Goal: Information Seeking & Learning: Check status

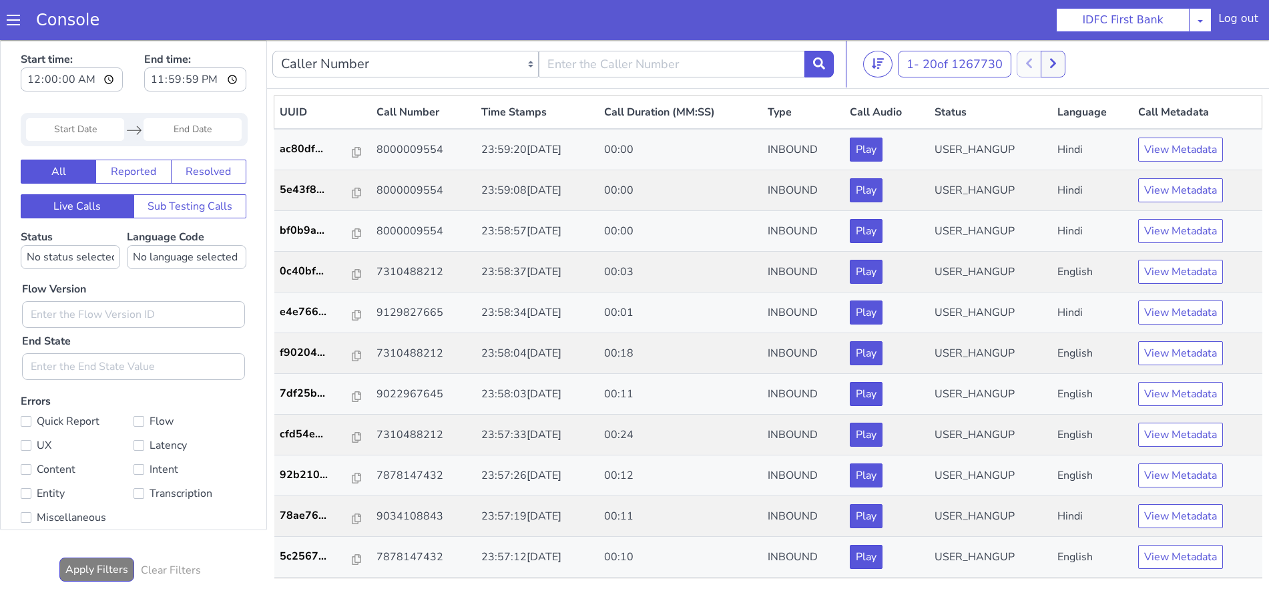
click at [11, 23] on span at bounding box center [13, 19] width 13 height 13
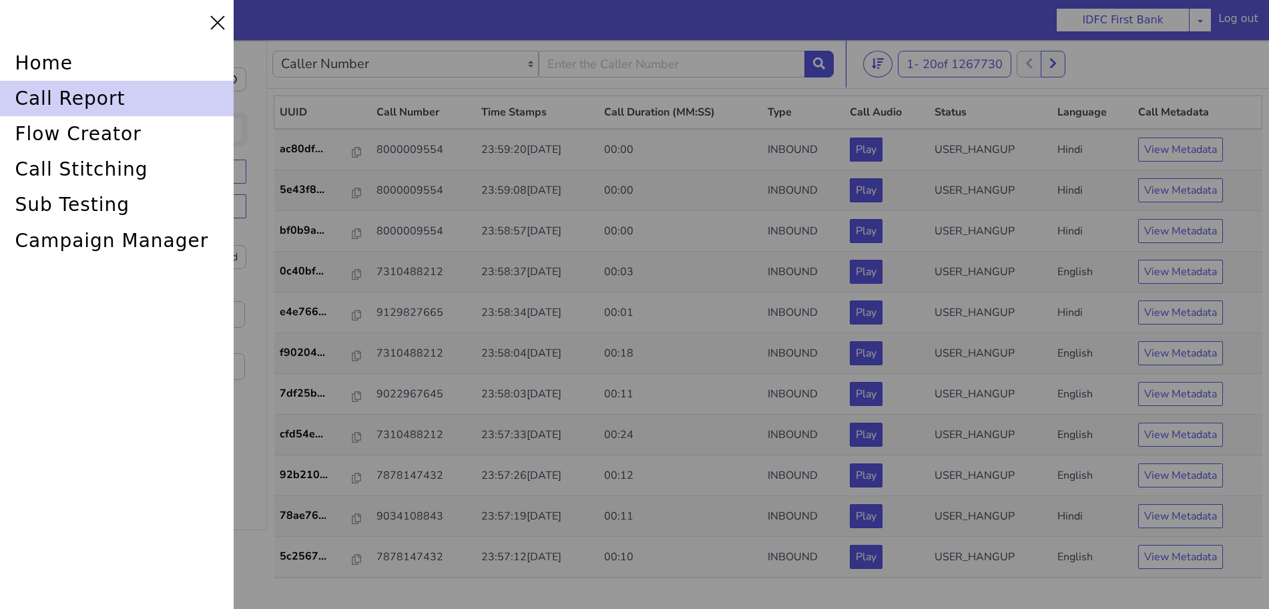
click at [50, 82] on div "call report" at bounding box center [117, 98] width 234 height 35
click at [40, 92] on div "call report" at bounding box center [117, 98] width 234 height 35
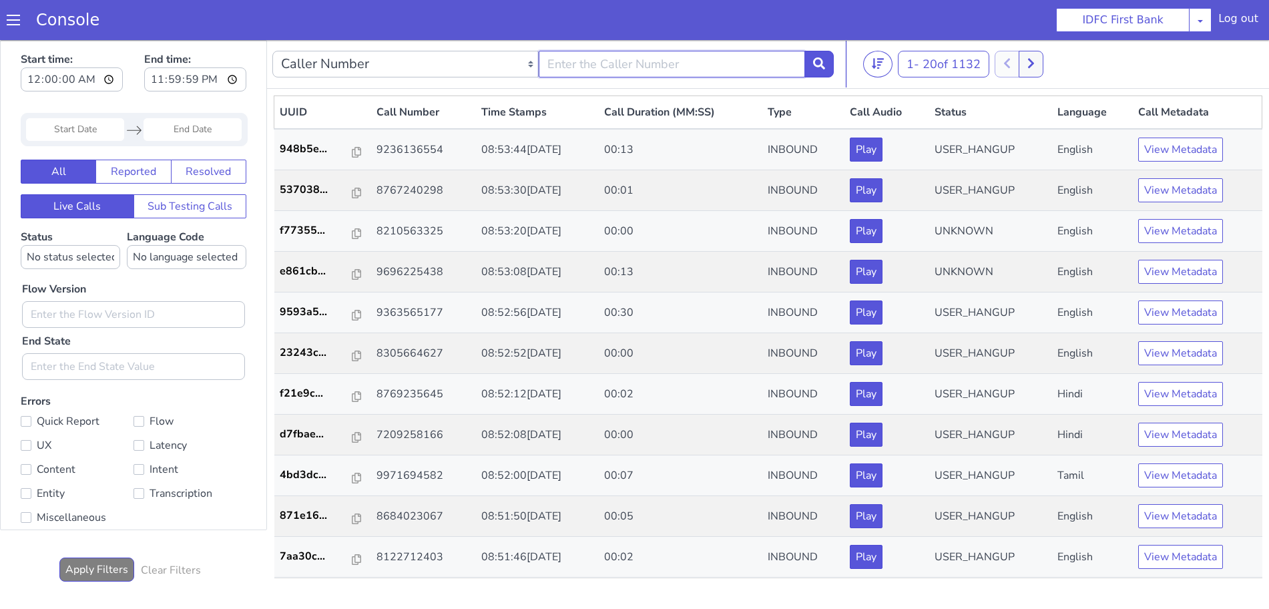
type input "6352248031"
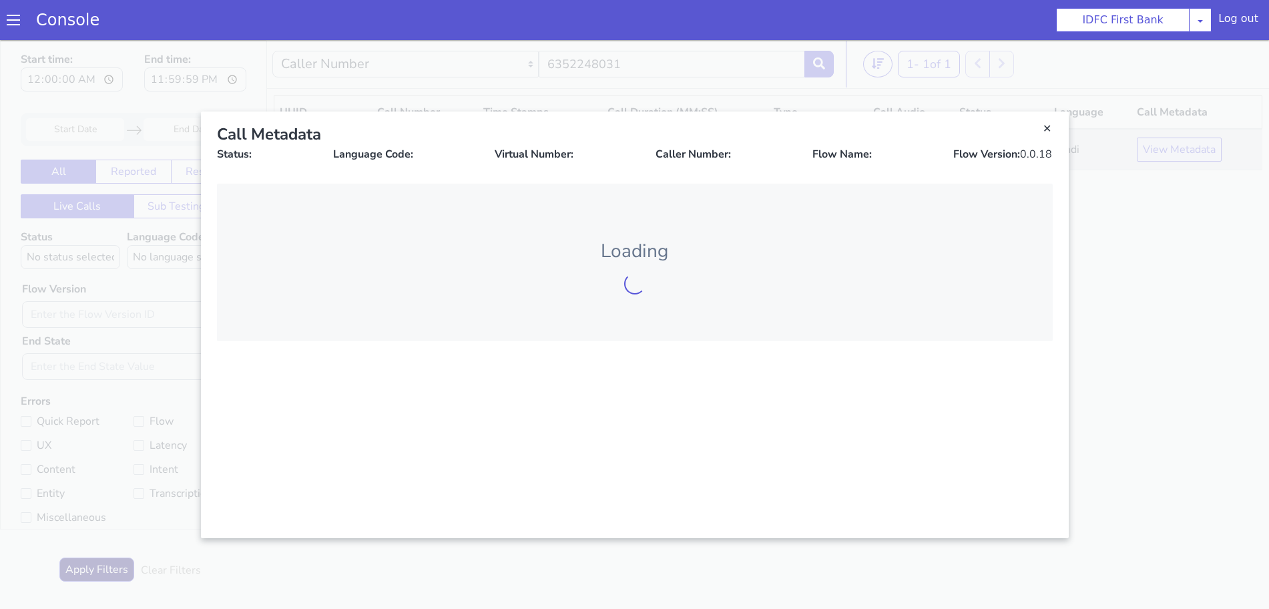
drag, startPoint x: 1385, startPoint y: -117, endPoint x: 1370, endPoint y: -113, distance: 15.9
click at [1150, 279] on link "Close" at bounding box center [595, 454] width 1269 height 569
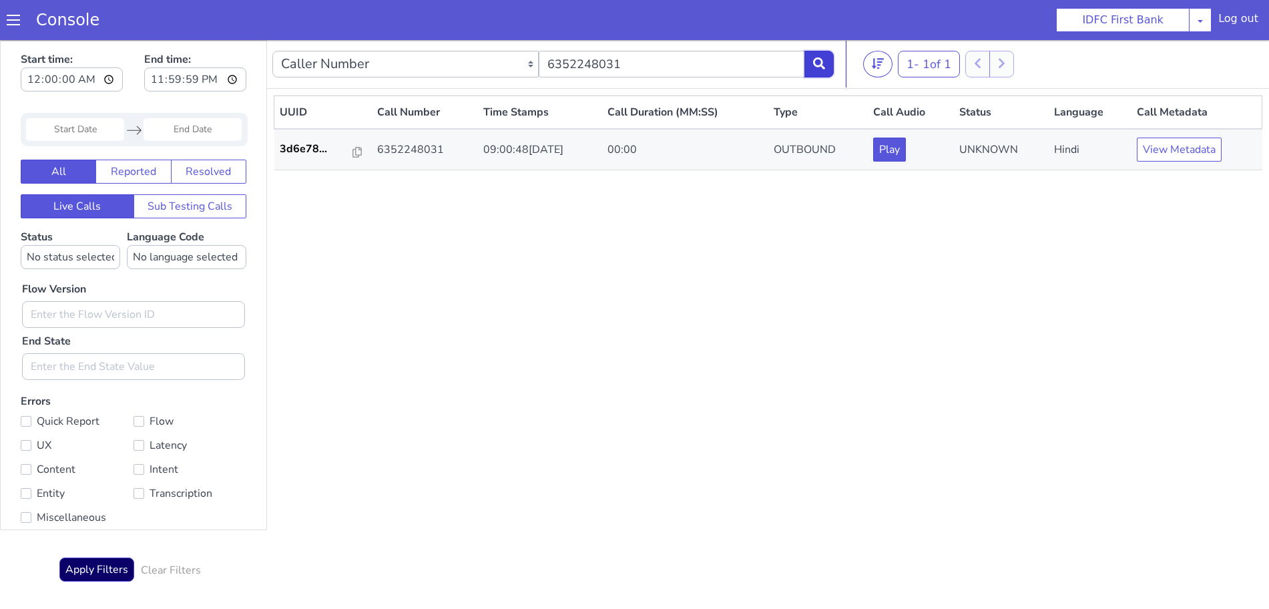
click at [823, 61] on icon at bounding box center [819, 64] width 12 height 12
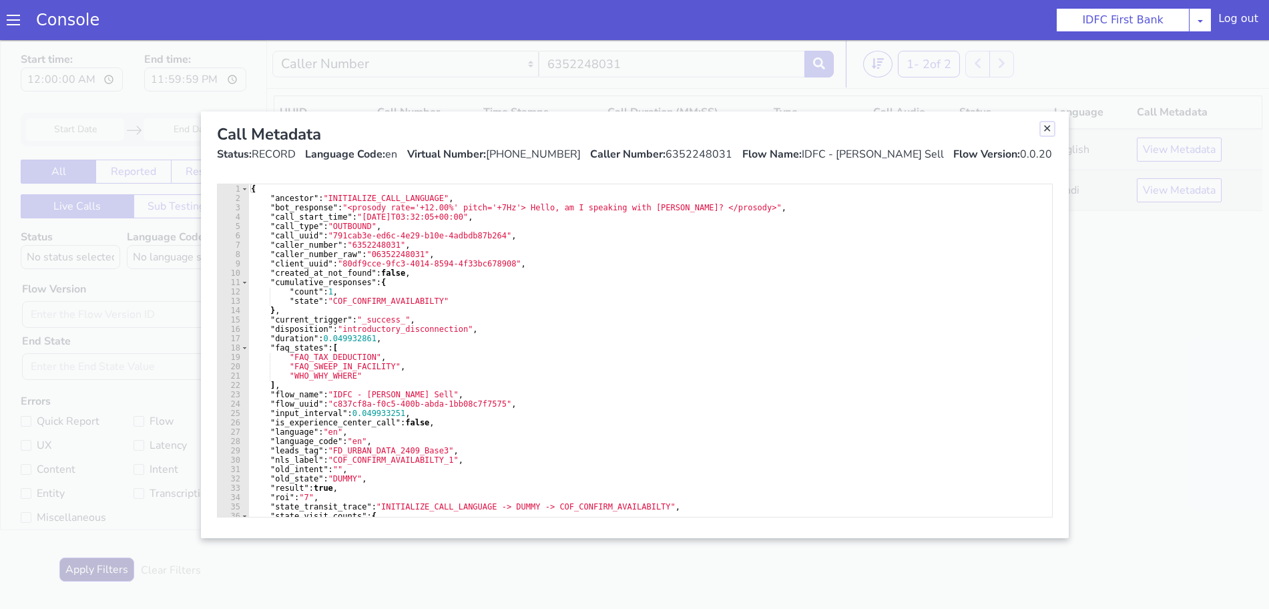
click at [1033, 164] on link "Close" at bounding box center [1033, 166] width 13 height 13
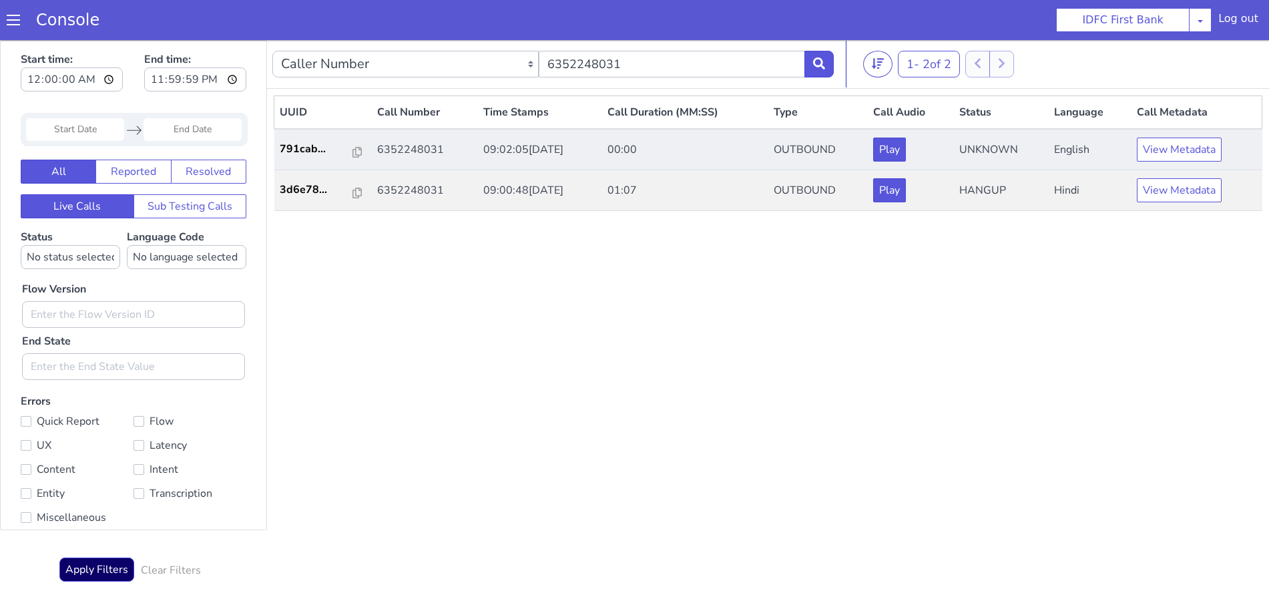
drag, startPoint x: 357, startPoint y: 135, endPoint x: 356, endPoint y: 147, distance: 12.1
click at [820, 60] on icon at bounding box center [819, 63] width 12 height 12
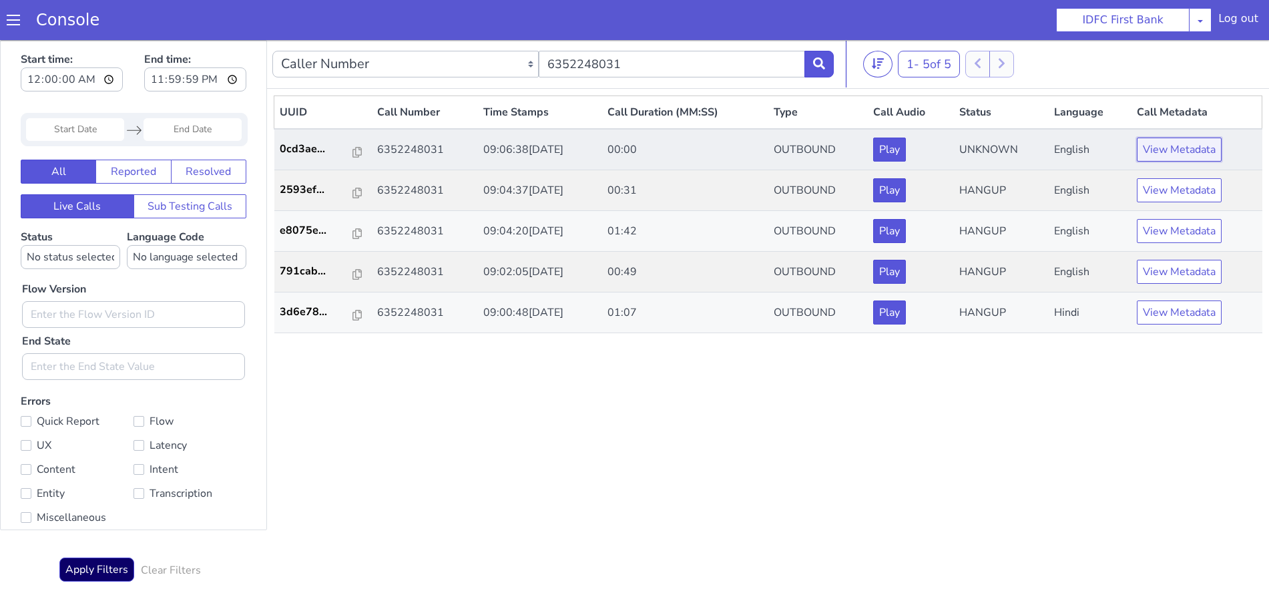
click at [1180, 107] on button "View Metadata" at bounding box center [1196, 111] width 85 height 24
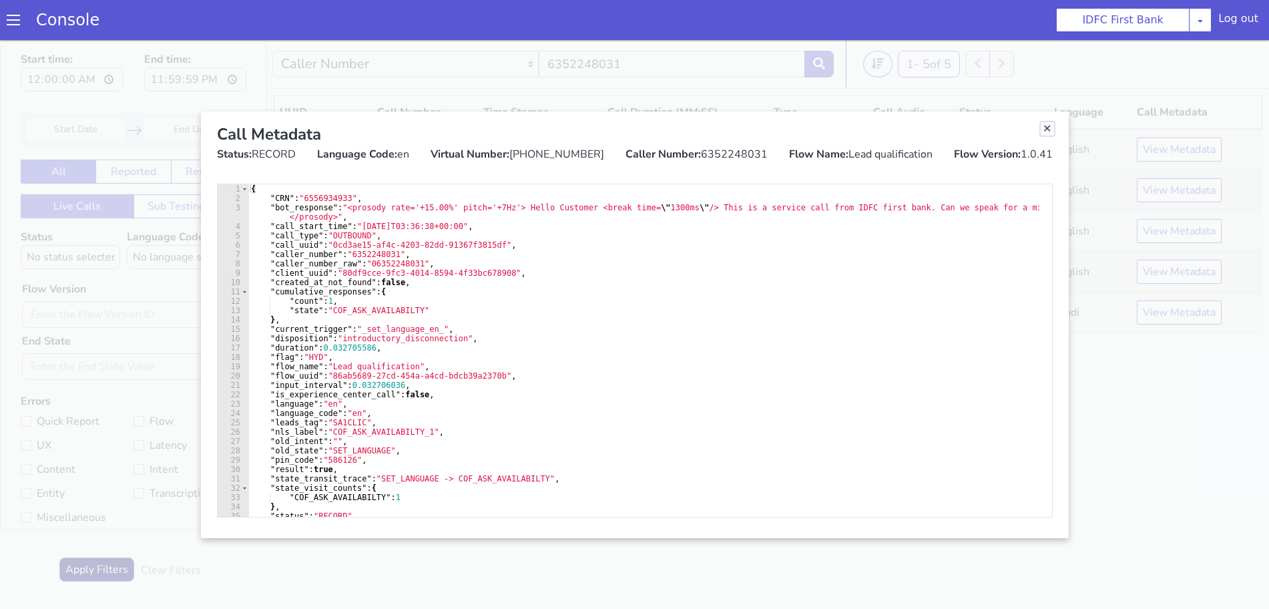
click at [1010, 260] on link "Close" at bounding box center [1007, 258] width 13 height 13
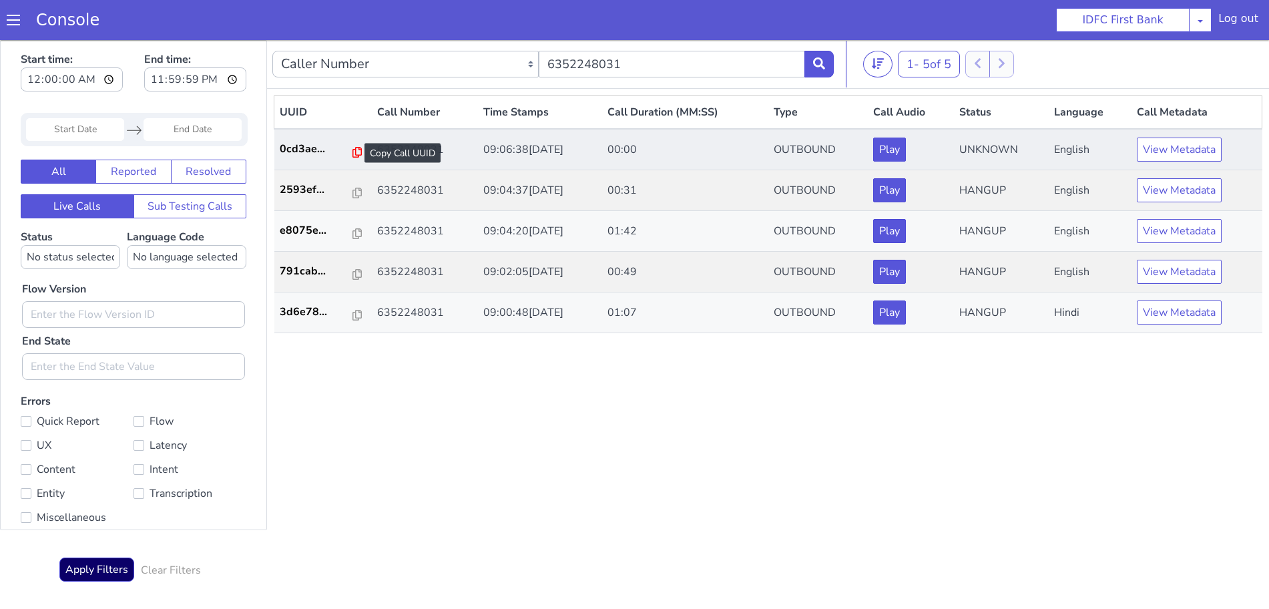
click at [306, 322] on icon at bounding box center [310, 323] width 9 height 11
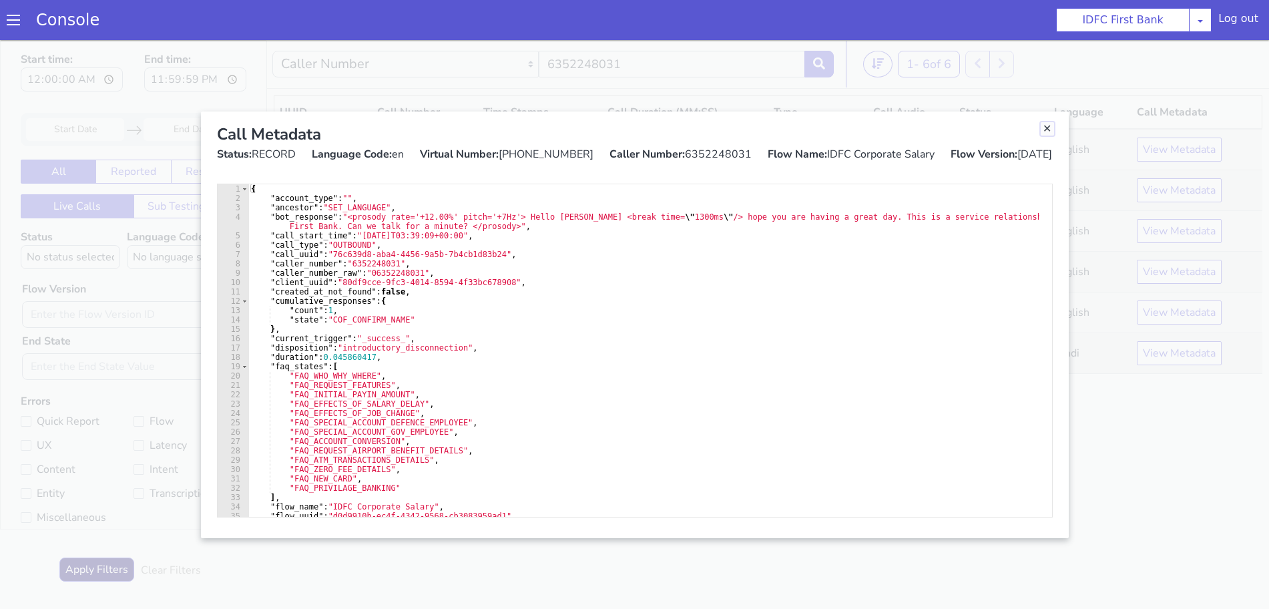
click at [999, 301] on link "Close" at bounding box center [1001, 300] width 13 height 13
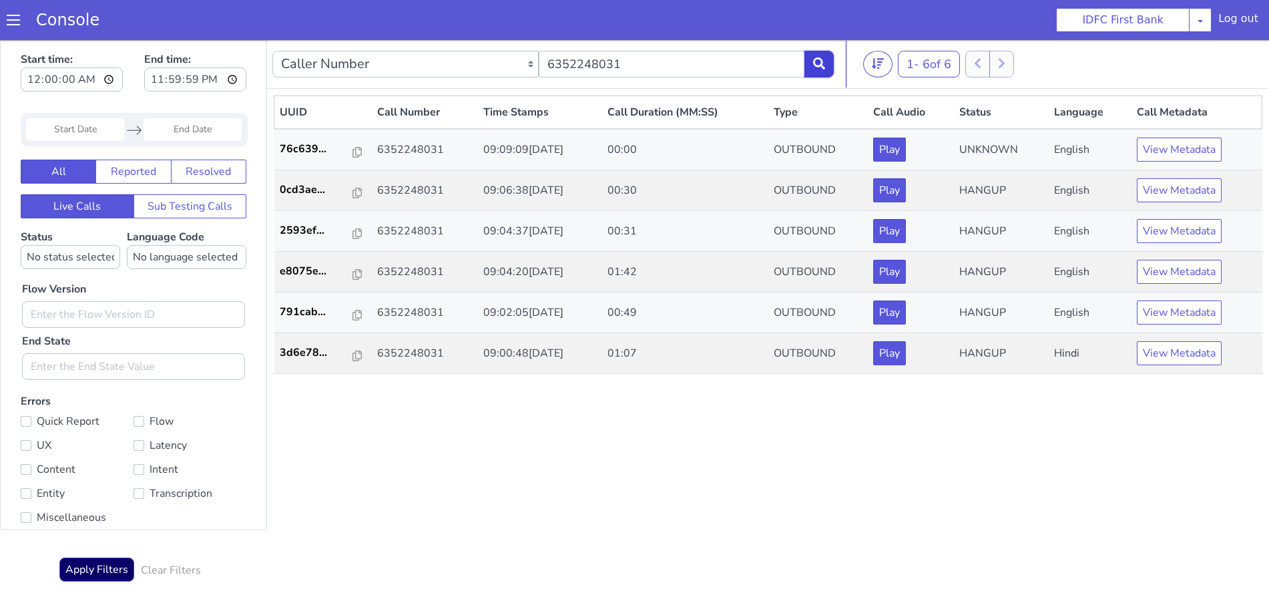
click at [784, 479] on icon at bounding box center [782, 475] width 12 height 12
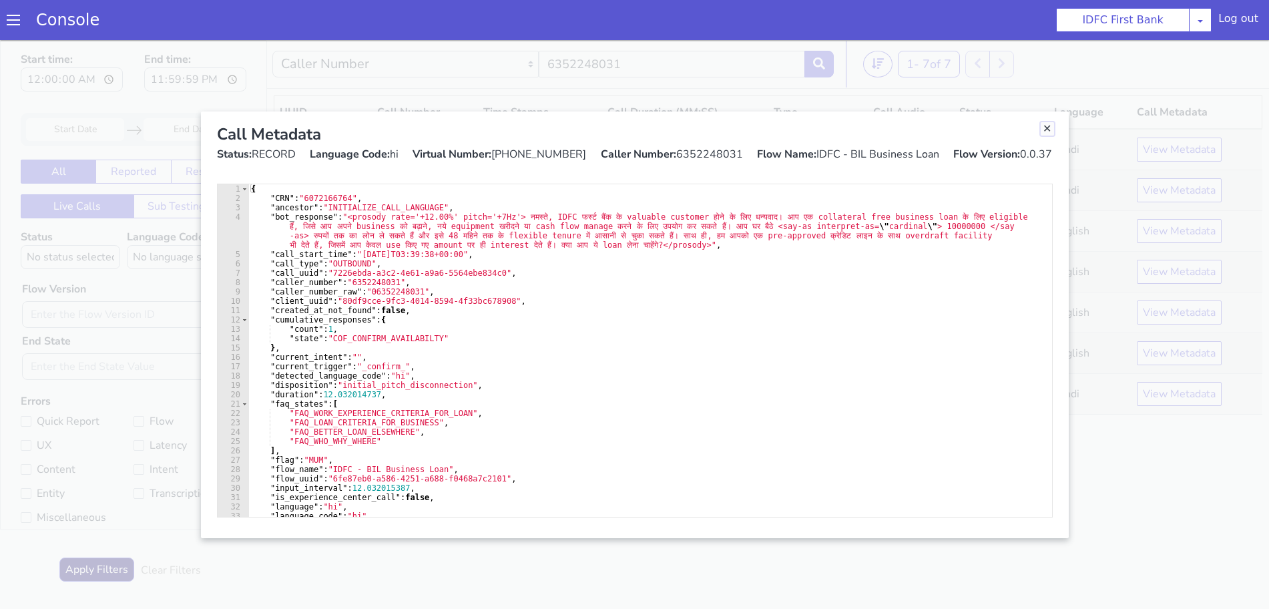
click at [1007, 256] on link "Close" at bounding box center [1007, 258] width 13 height 13
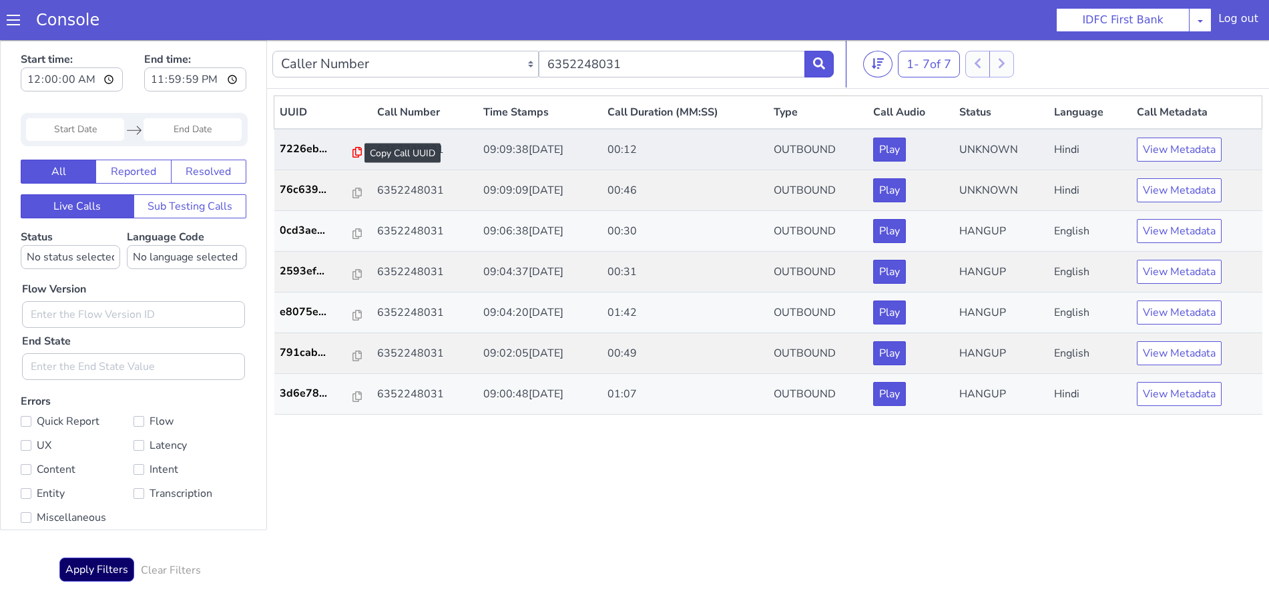
click at [334, 202] on icon at bounding box center [338, 203] width 9 height 11
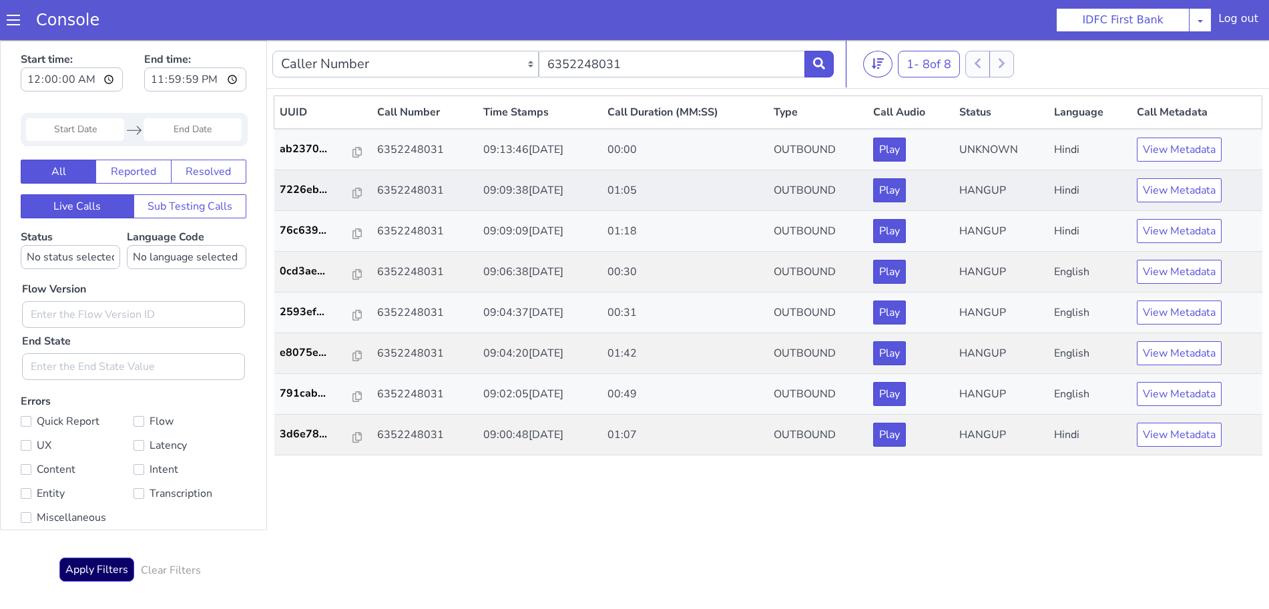
drag, startPoint x: 1665, startPoint y: 519, endPoint x: 1665, endPoint y: 539, distance: 20.0
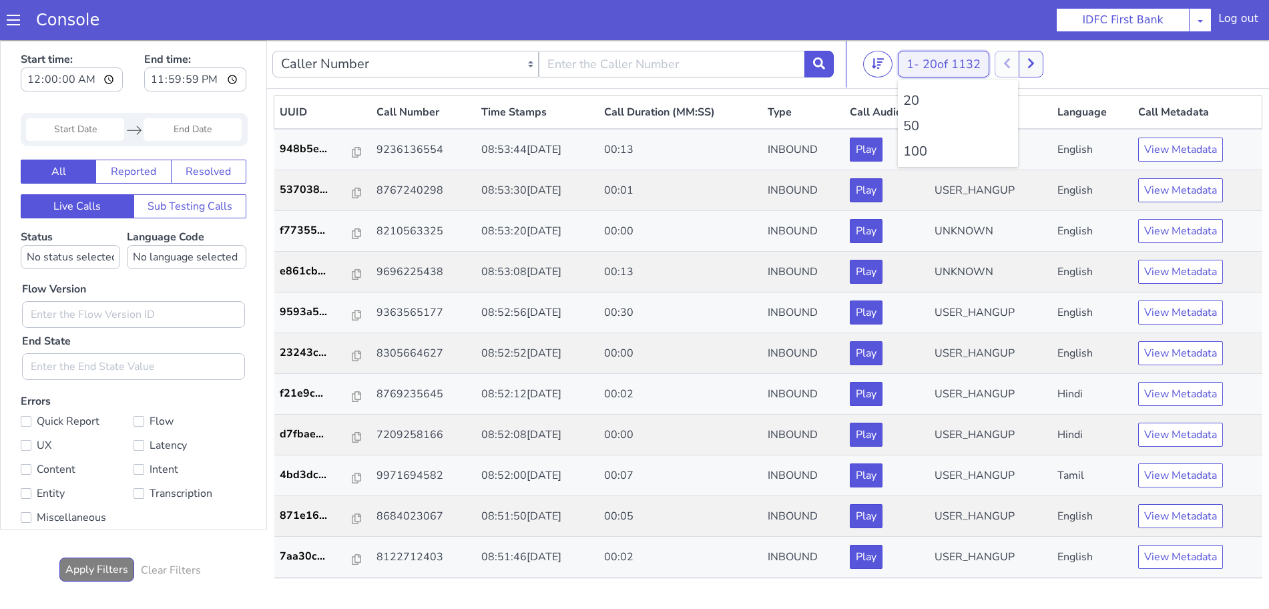
click at [937, 65] on span "20 of 1132" at bounding box center [952, 64] width 58 height 16
click at [916, 150] on li "100" at bounding box center [957, 152] width 109 height 20
